Goal: Information Seeking & Learning: Learn about a topic

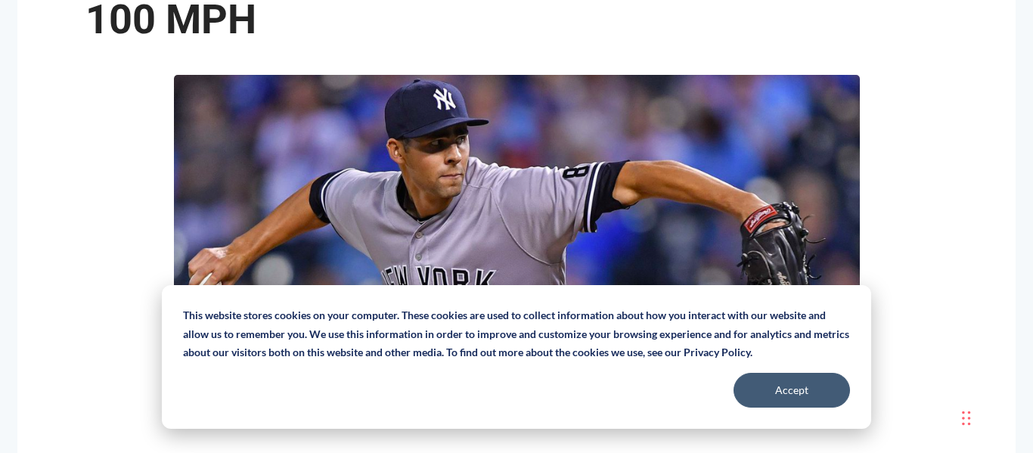
scroll to position [395, 0]
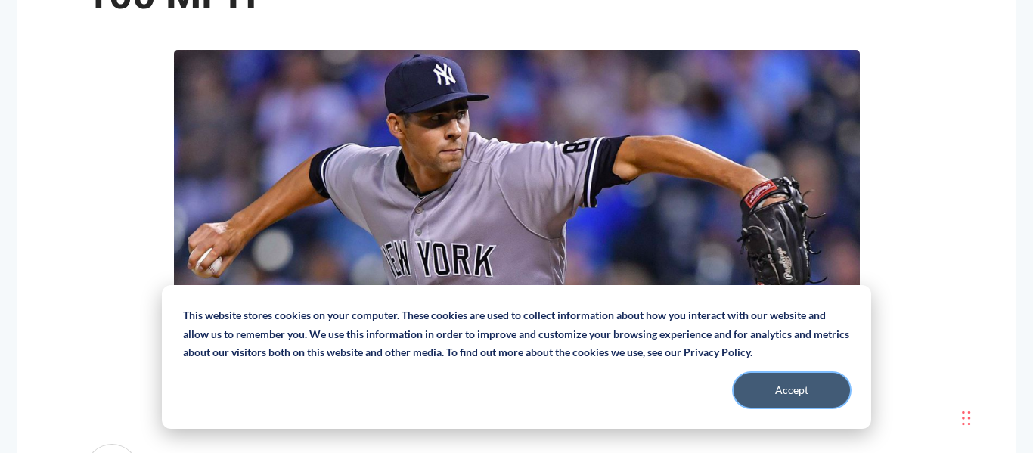
click at [777, 380] on button "Accept" at bounding box center [792, 390] width 116 height 35
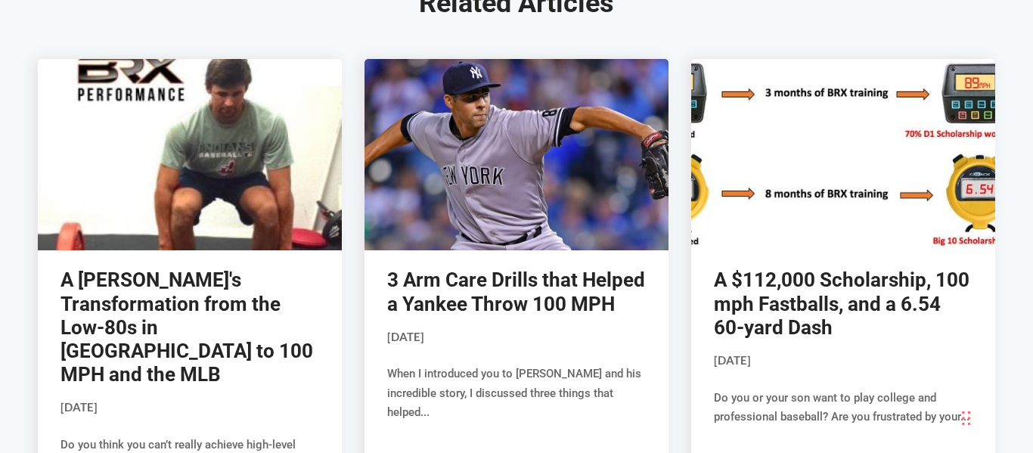
scroll to position [4664, 0]
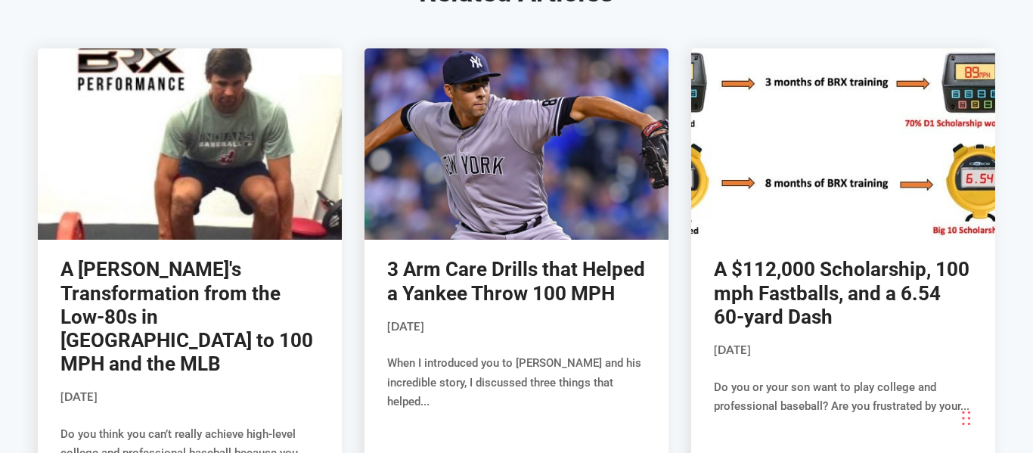
click at [770, 258] on link "A $112,000 Scholarship, 100 mph Fastballs, and a 6.54 60-yard Dash" at bounding box center [842, 293] width 256 height 70
